Goal: Information Seeking & Learning: Check status

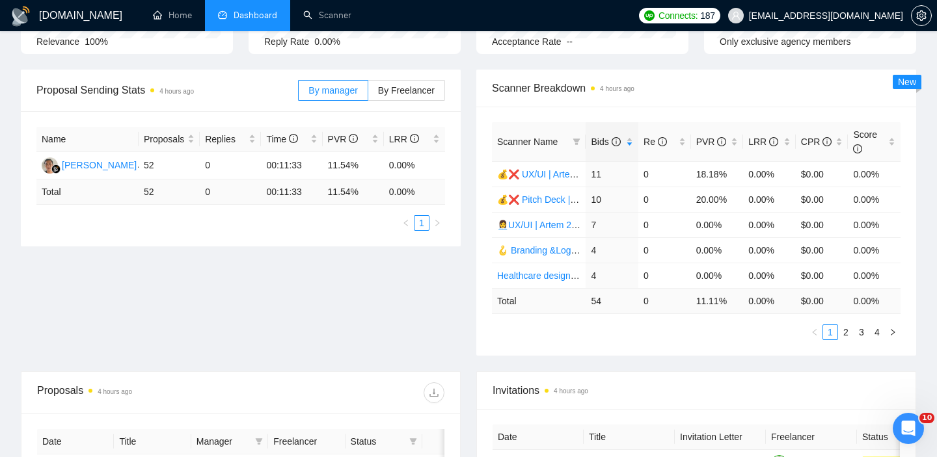
click at [348, 334] on div "Proposal Sending Stats 4 hours ago By manager By Freelancer Name Proposals Repl…" at bounding box center [468, 221] width 911 height 302
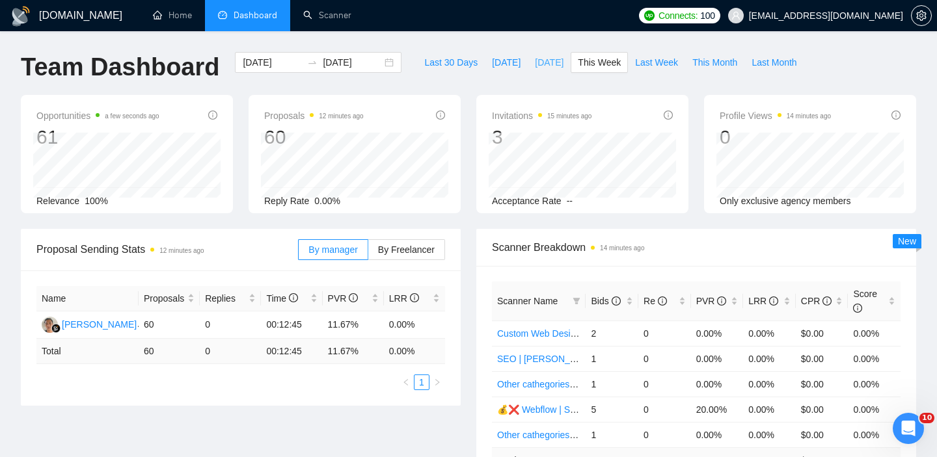
click at [535, 60] on span "[DATE]" at bounding box center [549, 62] width 29 height 14
click at [601, 65] on span "This Week" at bounding box center [599, 62] width 43 height 14
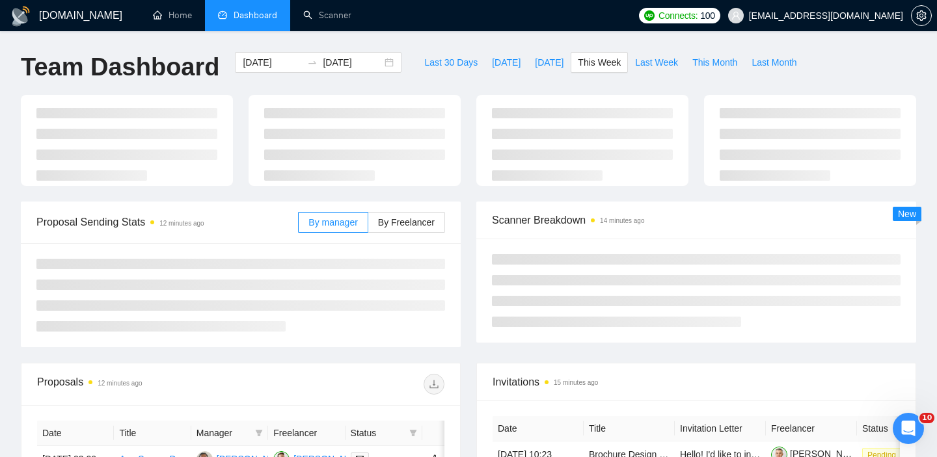
type input "[DATE]"
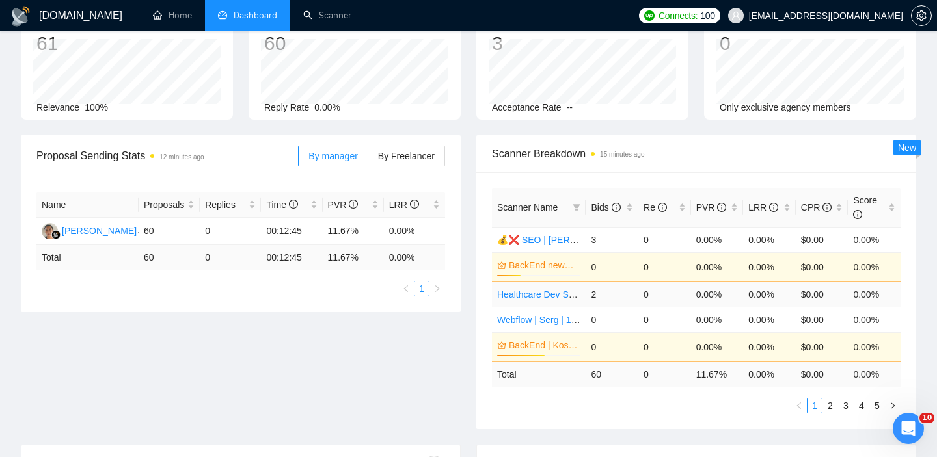
scroll to position [122, 0]
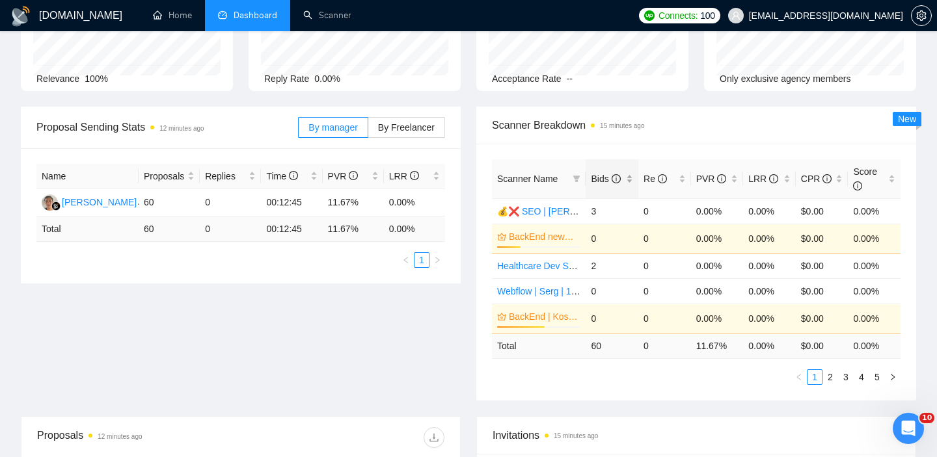
click at [628, 181] on div "Bids" at bounding box center [612, 179] width 42 height 14
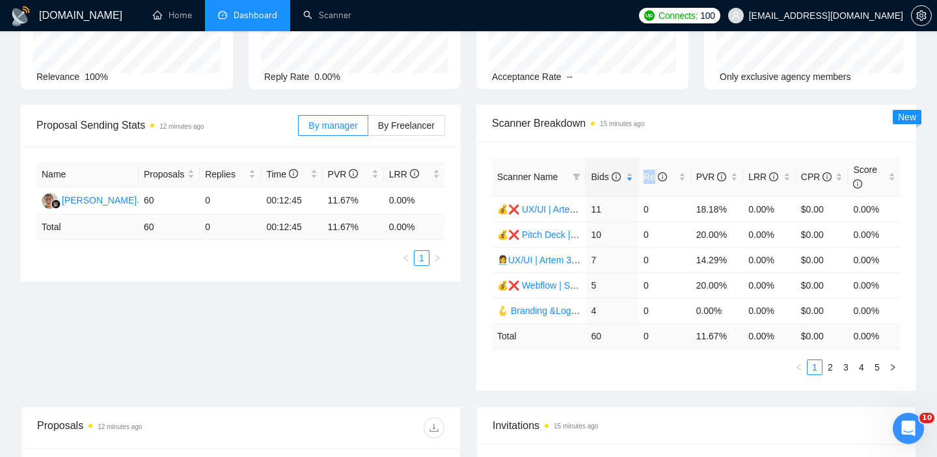
scroll to position [0, 0]
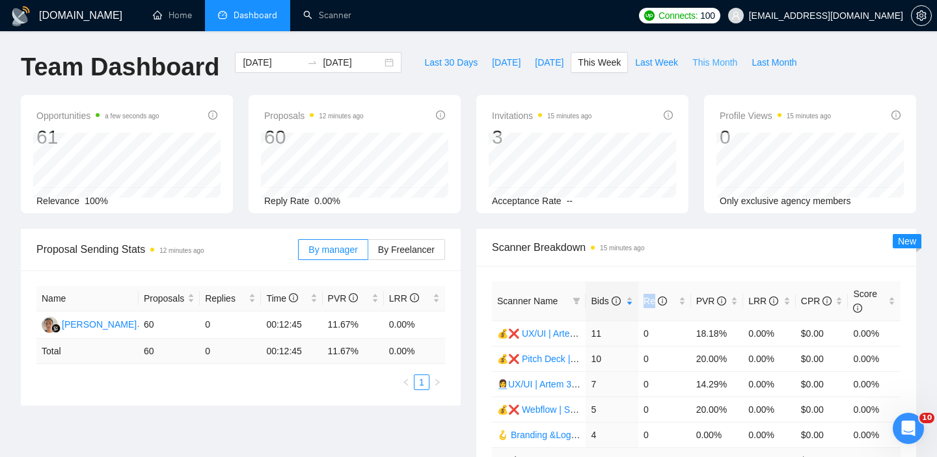
click at [715, 66] on span "This Month" at bounding box center [714, 62] width 45 height 14
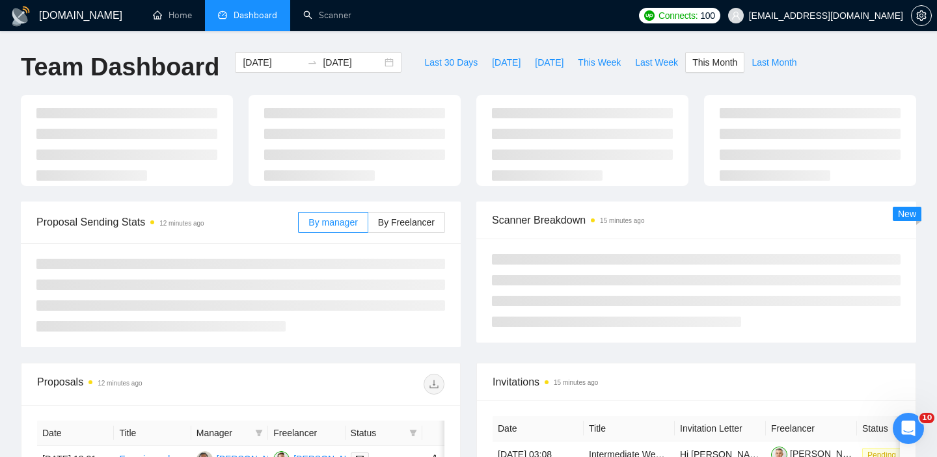
type input "2025-09-01"
type input "2025-09-30"
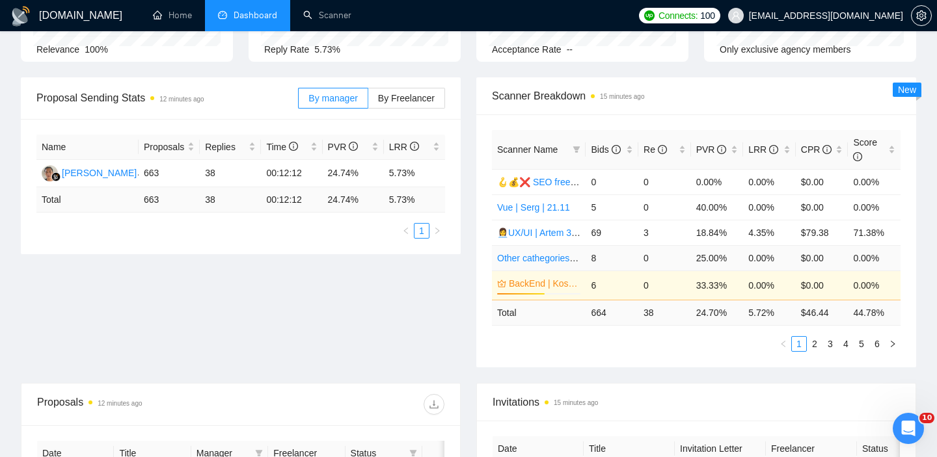
scroll to position [133, 0]
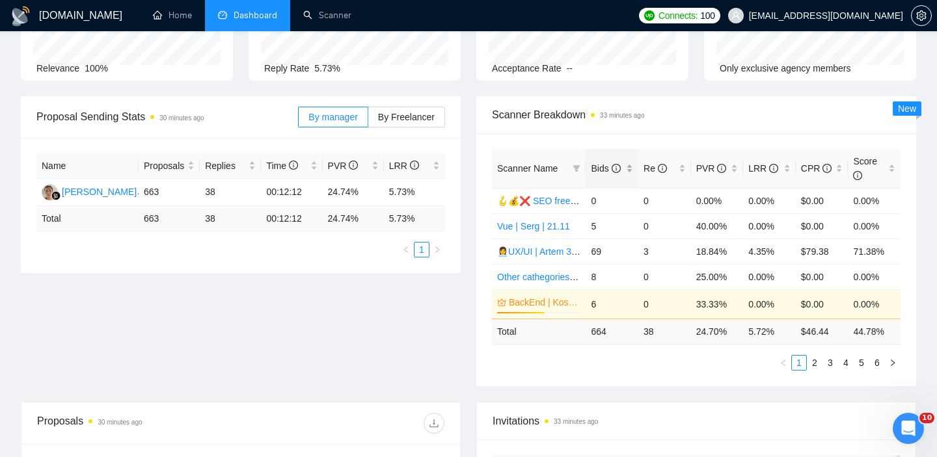
click at [629, 173] on div "Bids" at bounding box center [612, 168] width 42 height 14
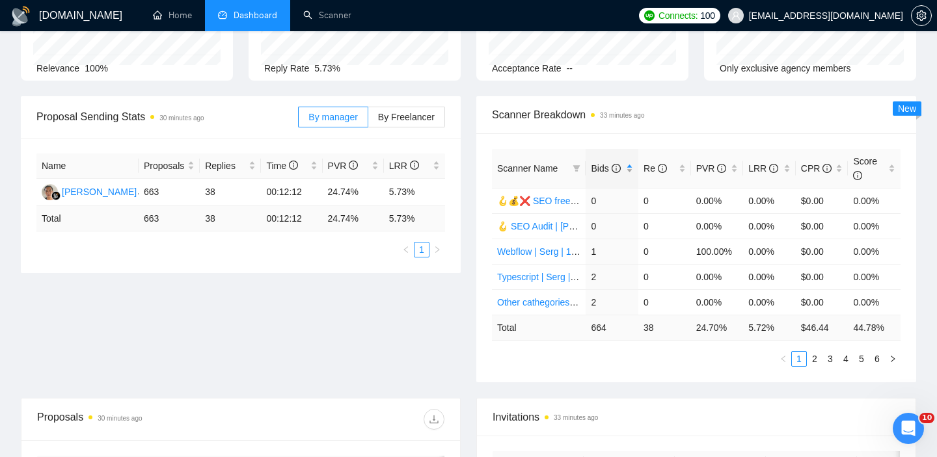
click at [630, 169] on div "Bids" at bounding box center [612, 168] width 42 height 14
